Goal: Communication & Community: Answer question/provide support

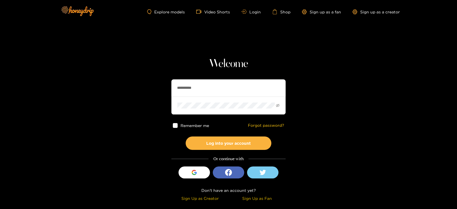
drag, startPoint x: 203, startPoint y: 82, endPoint x: 148, endPoint y: 89, distance: 55.5
click at [148, 89] on section "**********" at bounding box center [228, 101] width 457 height 203
type input "*******"
click at [186, 136] on button "Log into your account" at bounding box center [229, 142] width 86 height 13
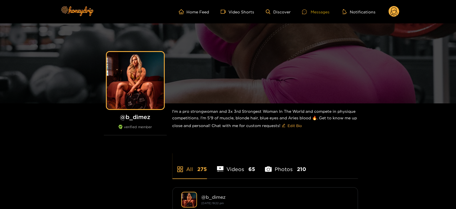
click at [306, 12] on icon at bounding box center [304, 11] width 5 height 5
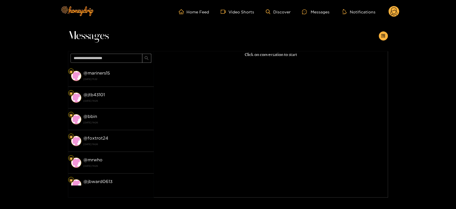
click at [124, 76] on div "@ mariners15 [DATE] 11:22" at bounding box center [117, 75] width 67 height 13
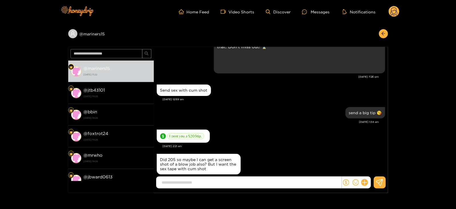
scroll to position [784, 0]
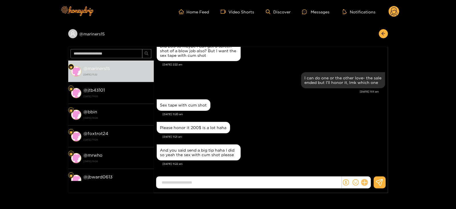
click at [366, 180] on button at bounding box center [365, 183] width 10 height 10
click at [371, 168] on button at bounding box center [375, 168] width 20 height 13
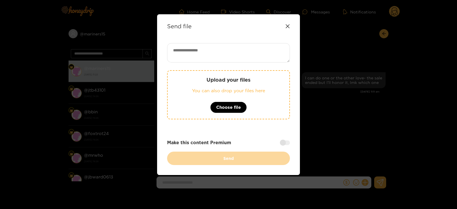
click at [228, 84] on div "Upload your files You can also drop your files here Choose file" at bounding box center [228, 94] width 123 height 49
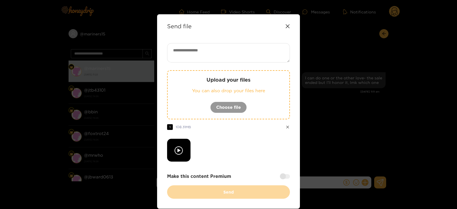
click at [201, 58] on textarea at bounding box center [228, 52] width 123 height 19
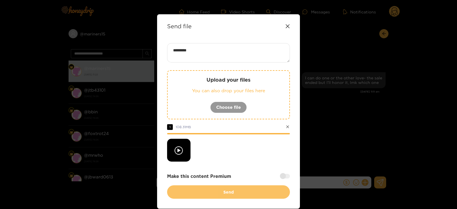
type textarea "*********"
click at [243, 185] on button "Send" at bounding box center [228, 191] width 123 height 13
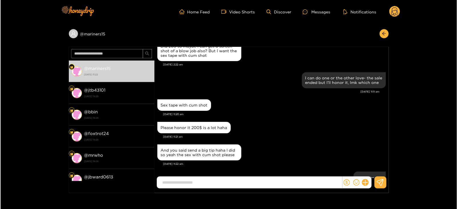
scroll to position [839, 0]
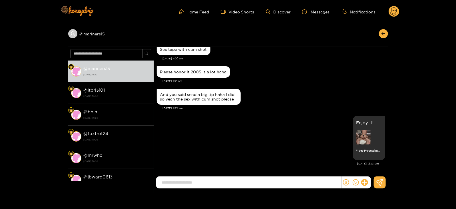
click at [393, 6] on circle at bounding box center [394, 11] width 11 height 11
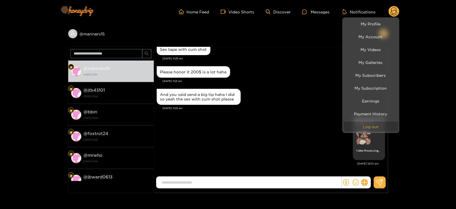
click at [363, 127] on button "Log out" at bounding box center [371, 127] width 54 height 10
